Goal: Transaction & Acquisition: Purchase product/service

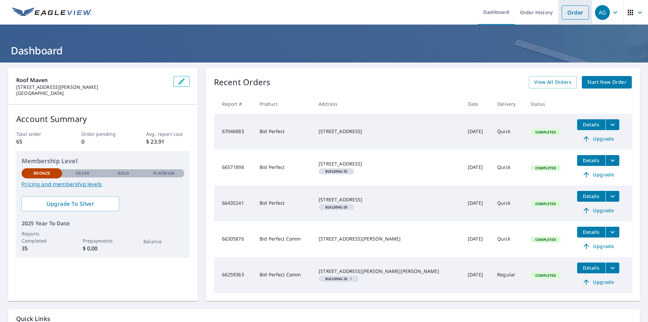
click at [572, 12] on link "Order" at bounding box center [574, 12] width 27 height 14
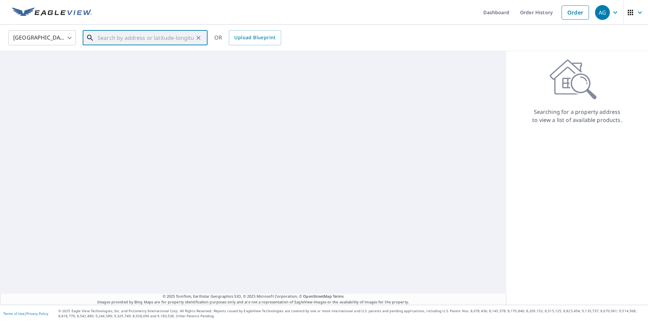
click at [172, 42] on input "text" at bounding box center [146, 37] width 96 height 19
paste input "[STREET_ADDRESS]"
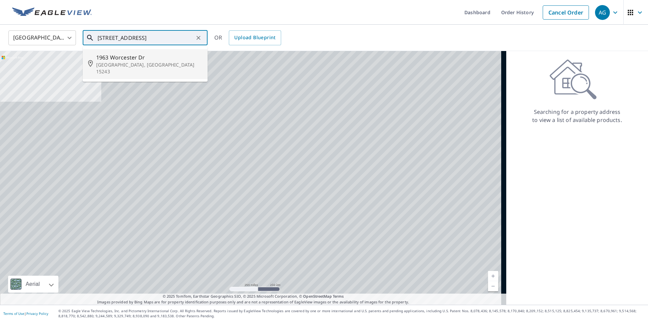
click at [125, 57] on span "1963 Worcester Dr" at bounding box center [149, 57] width 106 height 8
type input "[STREET_ADDRESS]"
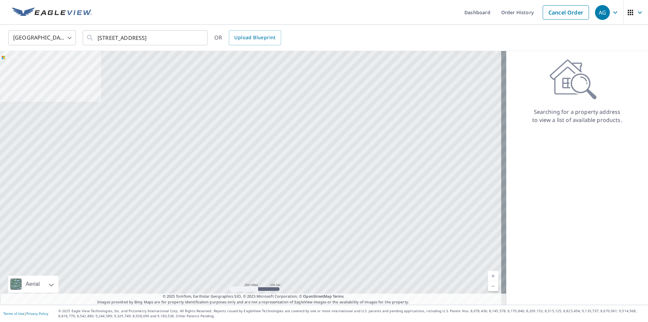
scroll to position [0, 0]
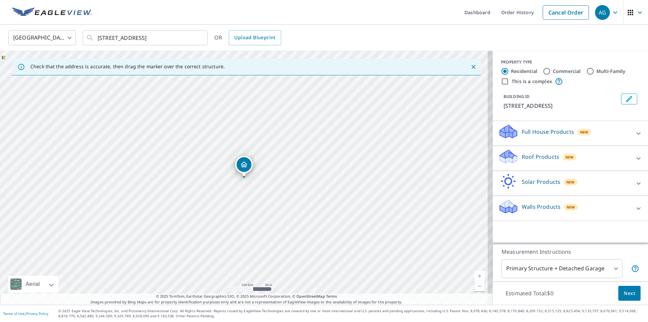
click at [535, 154] on p "Roof Products" at bounding box center [540, 157] width 37 height 8
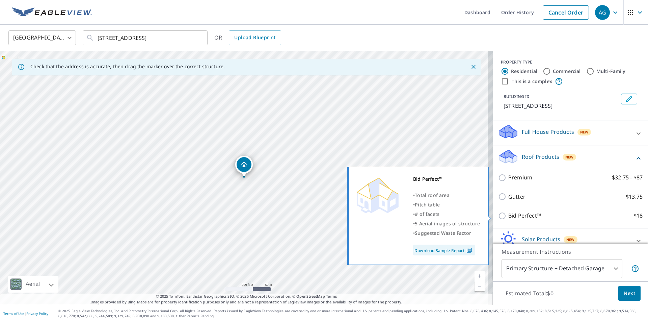
click at [508, 214] on p "Bid Perfect™" at bounding box center [524, 215] width 33 height 8
click at [508, 214] on input "Bid Perfect™ $18" at bounding box center [503, 216] width 10 height 8
checkbox input "true"
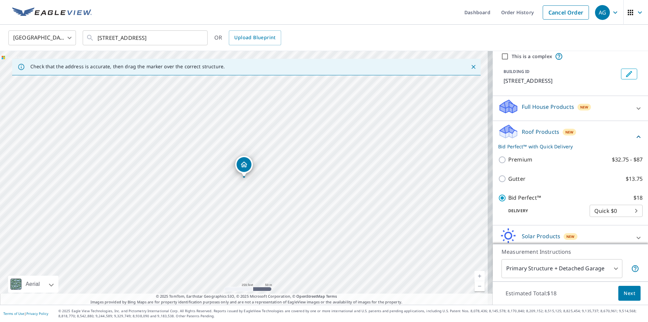
scroll to position [56, 0]
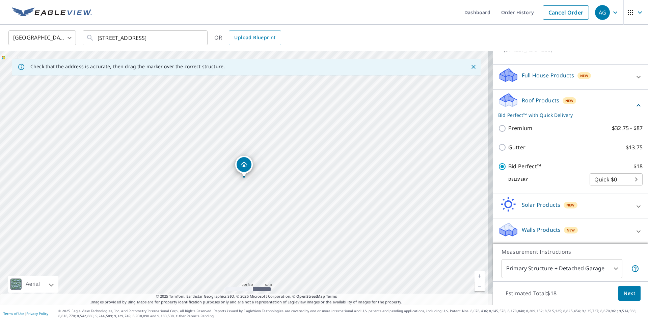
click at [623, 300] on div "Estimated Total: $18 Next" at bounding box center [570, 293] width 155 height 24
click at [624, 292] on span "Next" at bounding box center [629, 293] width 11 height 8
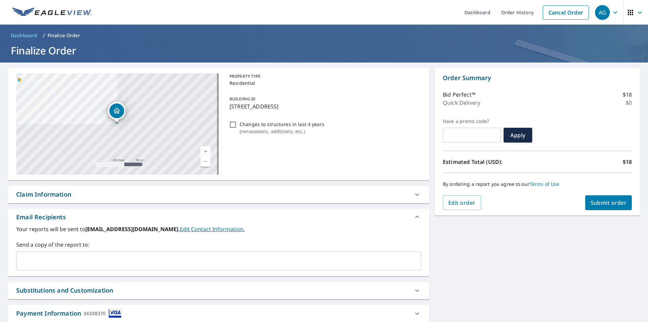
click at [592, 200] on span "Submit order" at bounding box center [608, 202] width 36 height 7
